Goal: Task Accomplishment & Management: Manage account settings

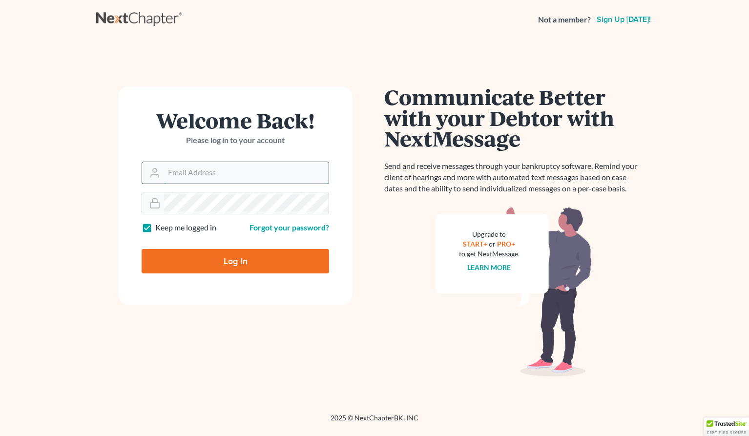
click at [191, 179] on input "Email Address" at bounding box center [246, 172] width 164 height 21
type input "bryce@bigeasybk.com"
click at [215, 258] on input "Log In" at bounding box center [235, 261] width 187 height 24
type input "Thinking..."
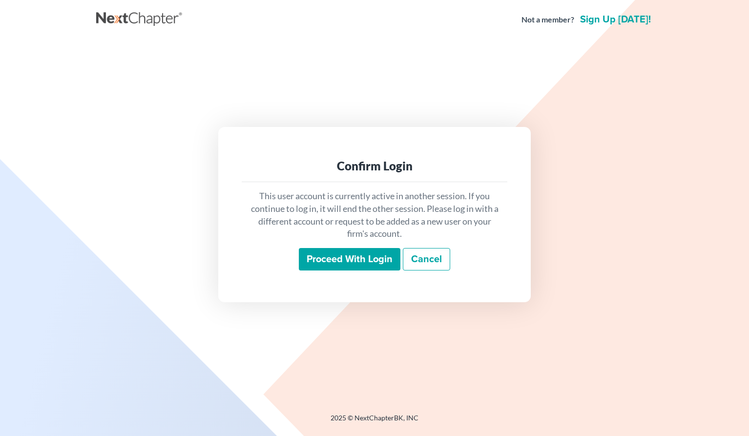
click at [323, 262] on input "Proceed with login" at bounding box center [350, 259] width 102 height 22
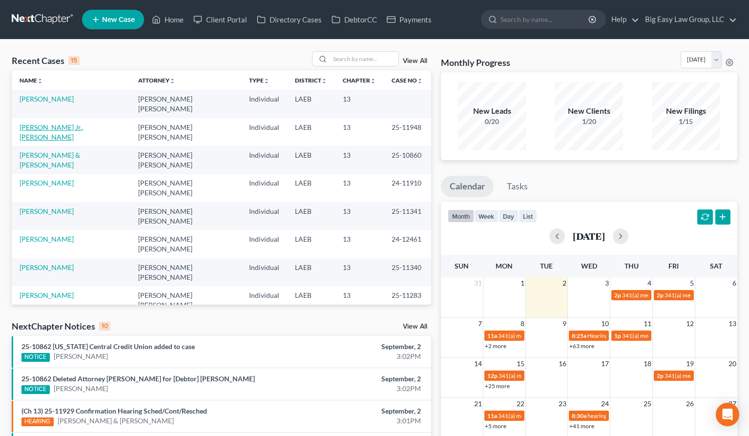
click at [57, 123] on link "Dahl Jr., Donald" at bounding box center [52, 132] width 64 height 18
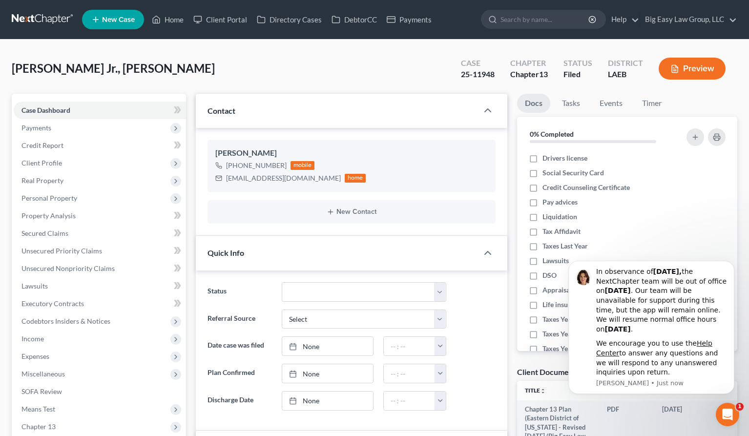
scroll to position [662, 0]
click at [202, 79] on div "Dahl Jr., Donald Upgraded Case 25-11948 Chapter Chapter 13 Status Filed Distric…" at bounding box center [374, 72] width 725 height 42
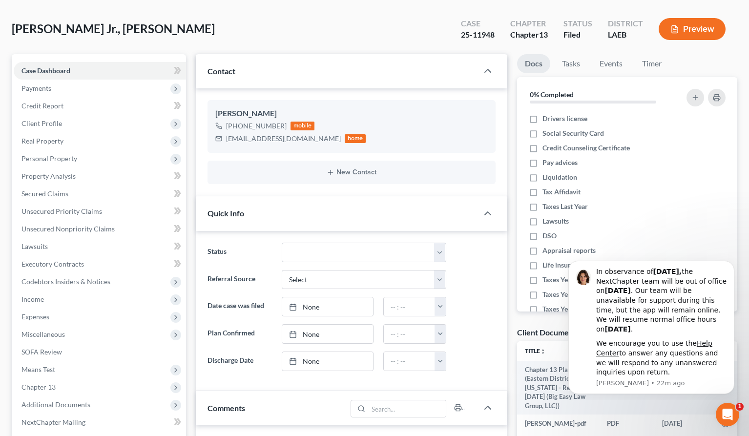
scroll to position [0, 0]
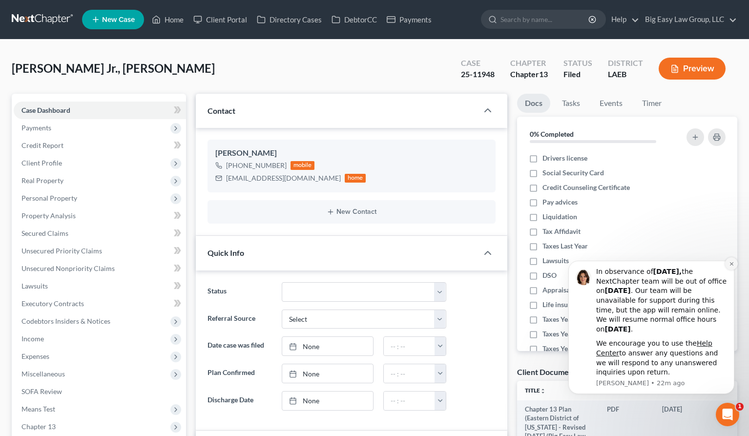
click at [732, 265] on icon "Dismiss notification" at bounding box center [730, 263] width 3 height 3
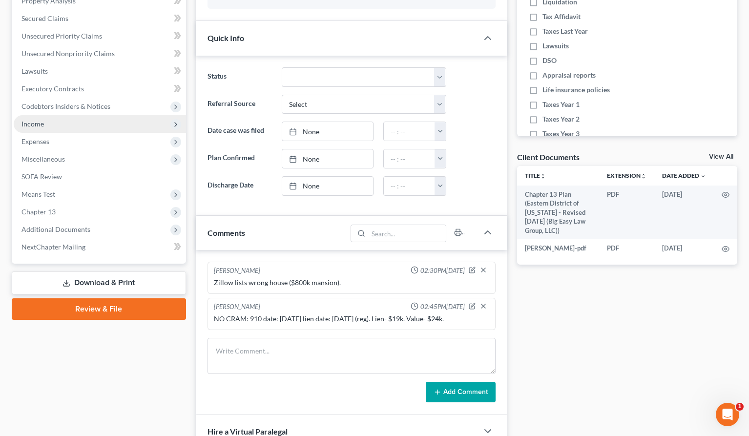
scroll to position [231, 0]
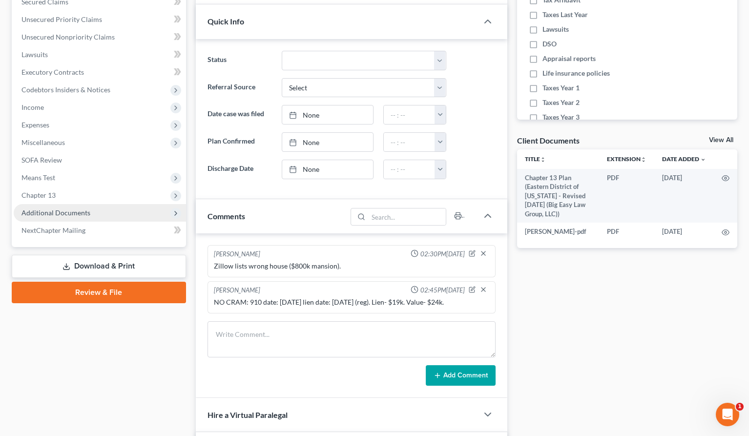
click at [84, 214] on span "Additional Documents" at bounding box center [55, 212] width 69 height 8
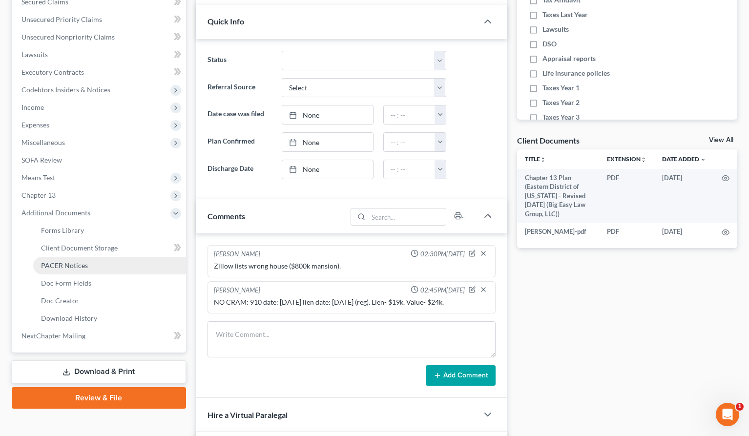
click at [96, 268] on link "PACER Notices" at bounding box center [109, 266] width 153 height 18
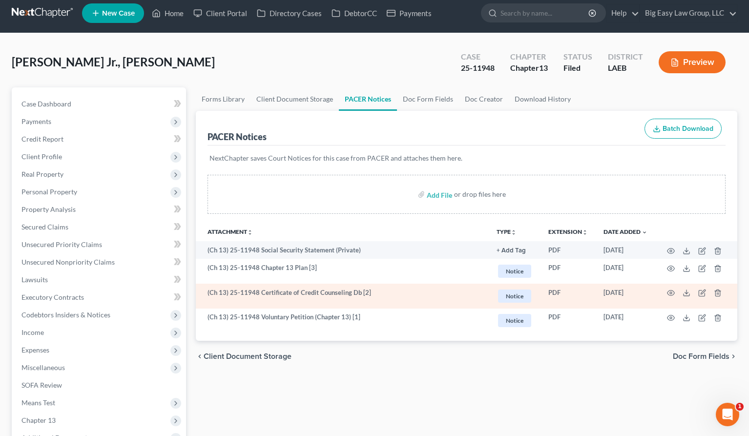
scroll to position [14, 0]
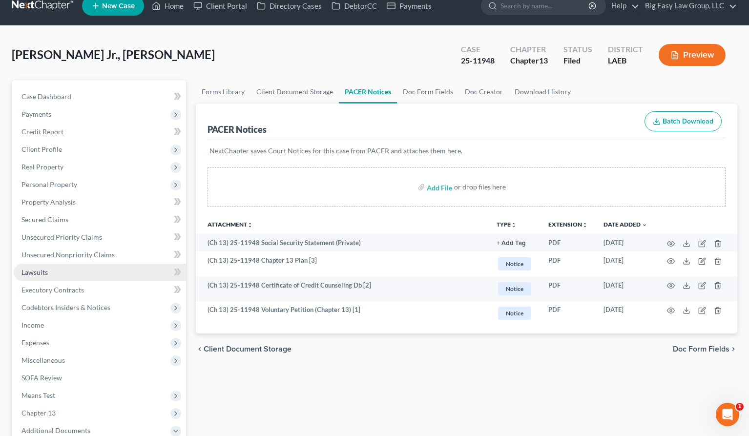
click at [41, 271] on span "Lawsuits" at bounding box center [34, 272] width 26 height 8
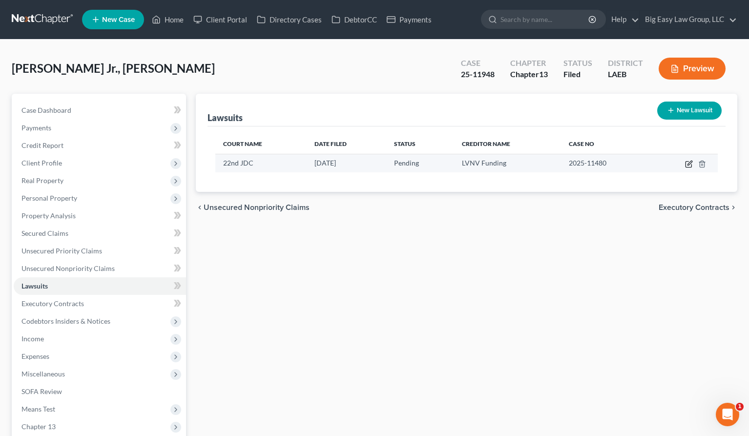
click at [687, 163] on icon "button" at bounding box center [689, 164] width 8 height 8
select select "19"
select select "0"
select select "4"
select select "42"
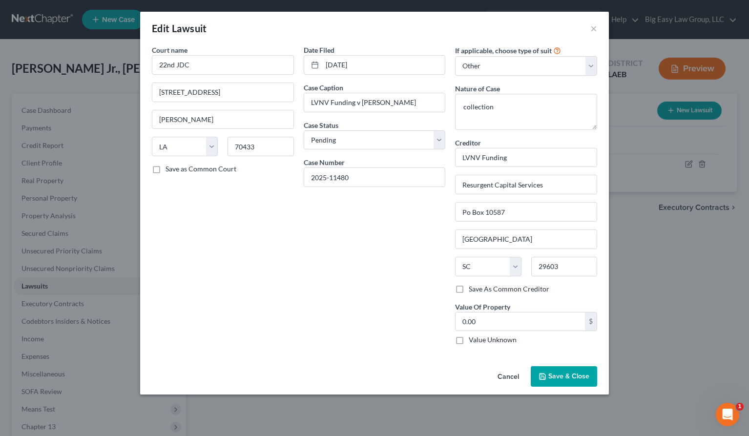
click at [499, 376] on button "Cancel" at bounding box center [508, 377] width 37 height 20
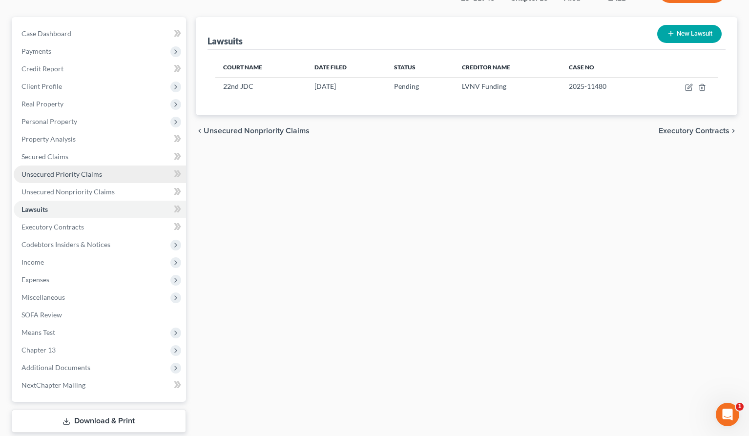
scroll to position [78, 0]
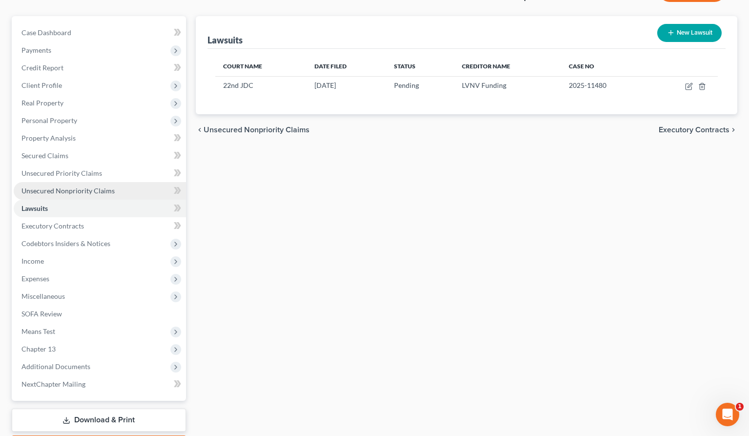
click at [113, 191] on link "Unsecured Nonpriority Claims" at bounding box center [100, 191] width 172 height 18
